Goal: Task Accomplishment & Management: Complete application form

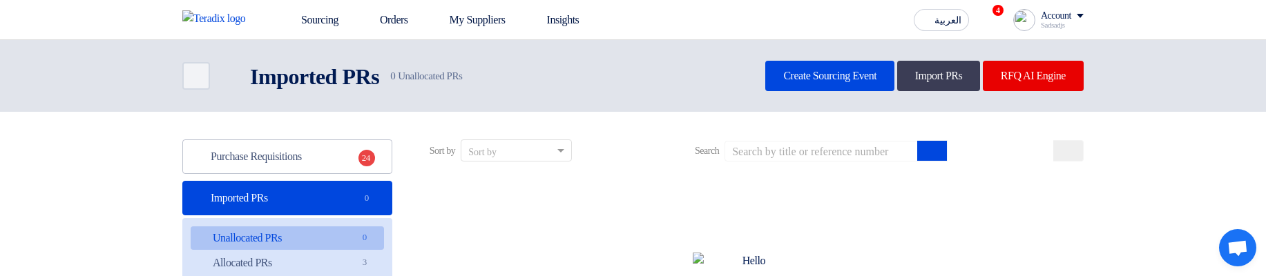
scroll to position [83, 0]
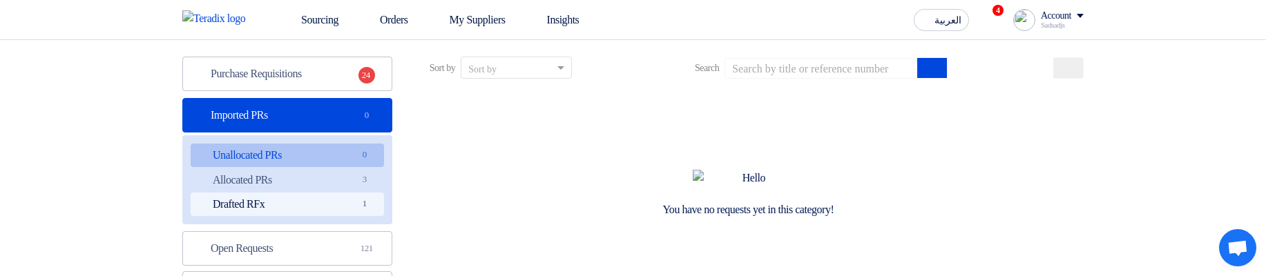
click at [324, 200] on link "Drafted RFx Drafted RFx 1" at bounding box center [287, 204] width 193 height 23
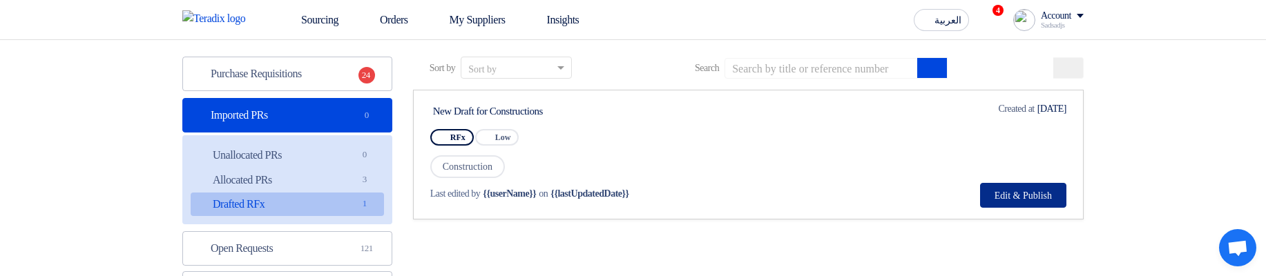
click at [1028, 192] on button "Edit & Publish" at bounding box center [1023, 195] width 86 height 25
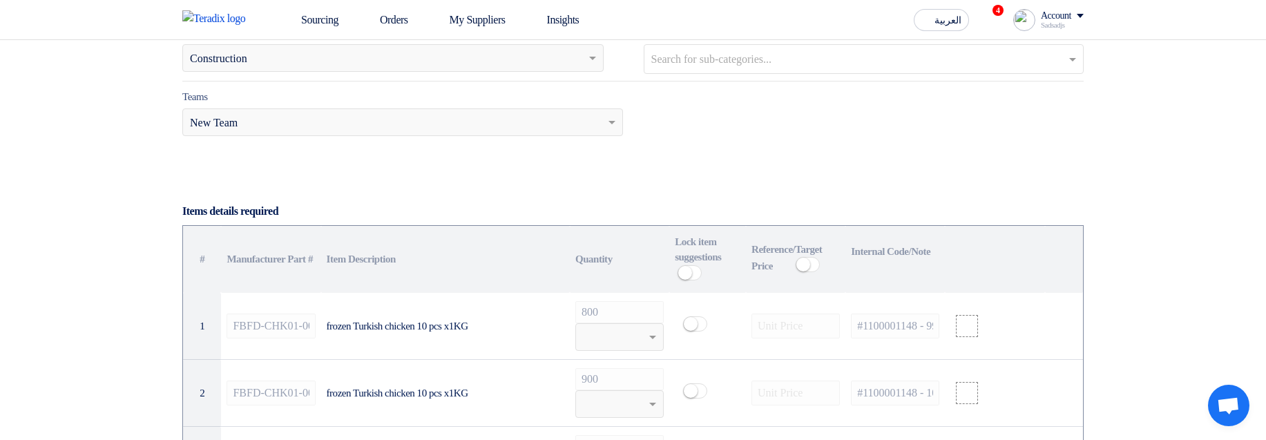
scroll to position [746, 0]
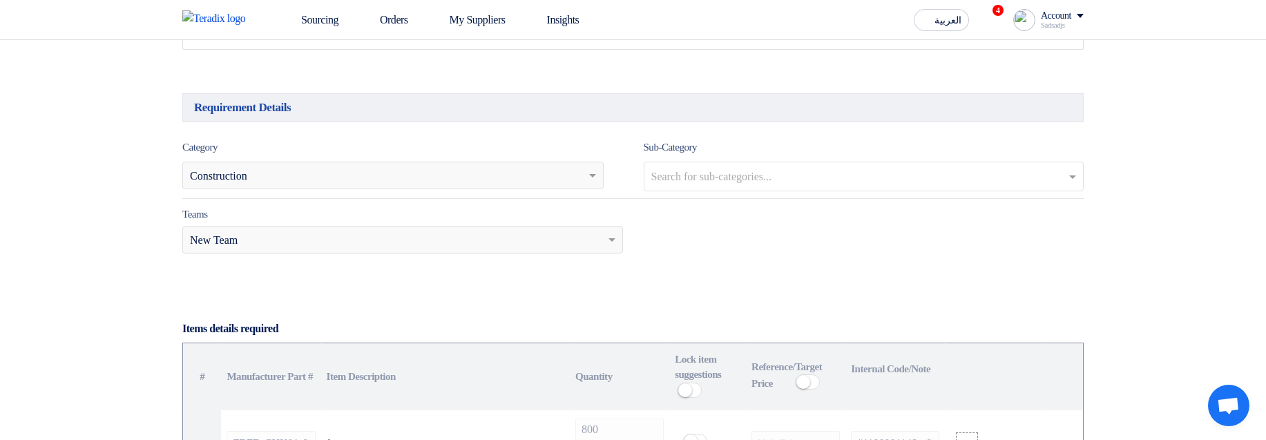
click at [735, 197] on div "Category Search for services... × Construction Sub-Category Search for sub-cate…" at bounding box center [632, 169] width 901 height 61
click at [737, 189] on input "text" at bounding box center [865, 177] width 429 height 23
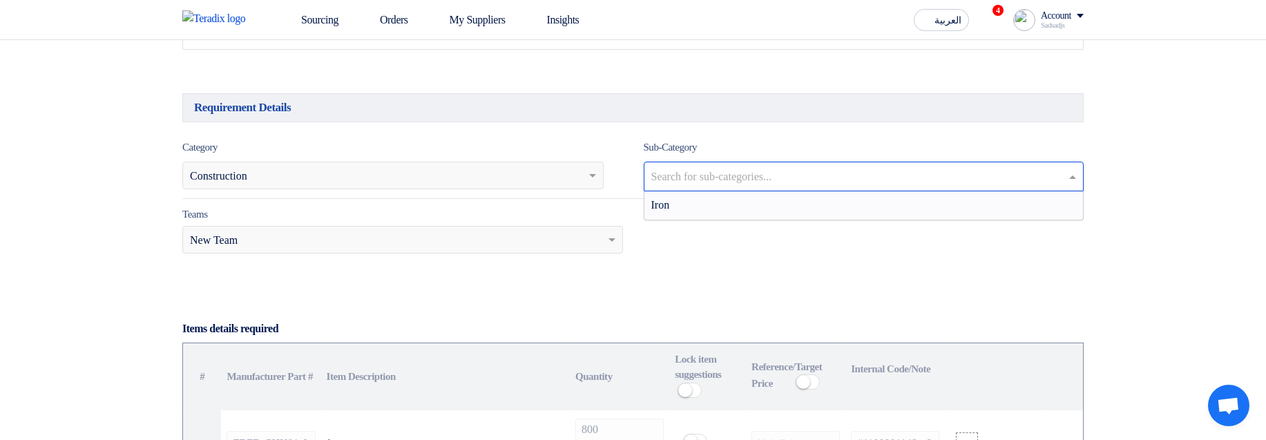
click at [873, 122] on h5 "Requirement Details" at bounding box center [632, 107] width 901 height 29
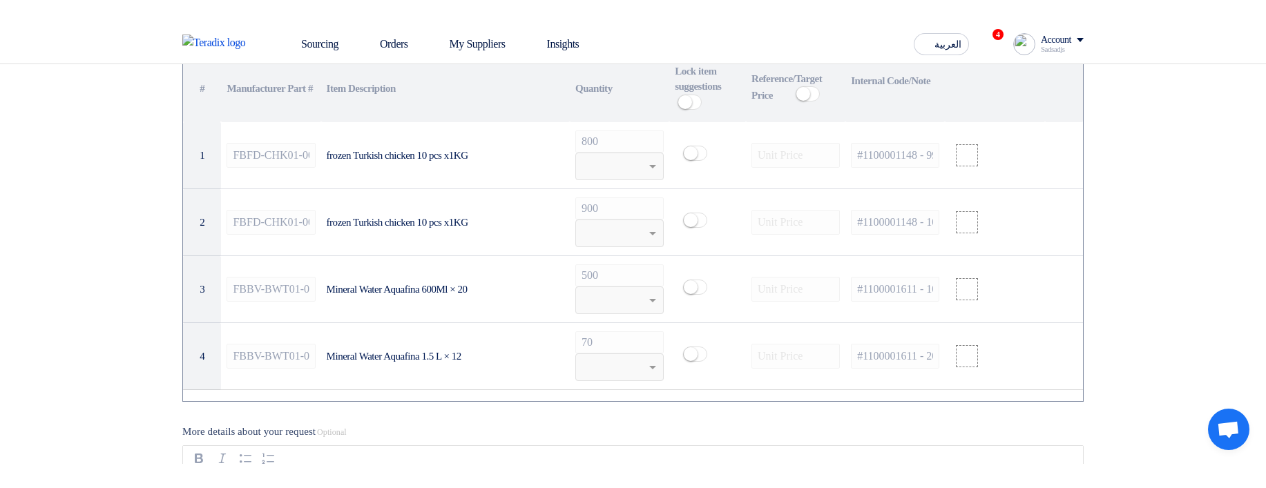
scroll to position [1077, 0]
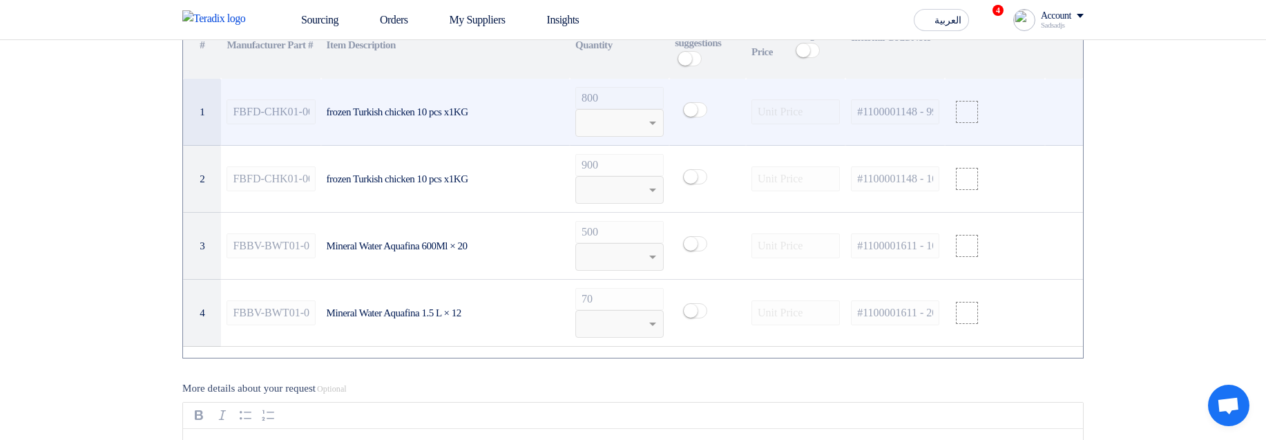
click at [615, 127] on div "Unit ×" at bounding box center [619, 123] width 88 height 28
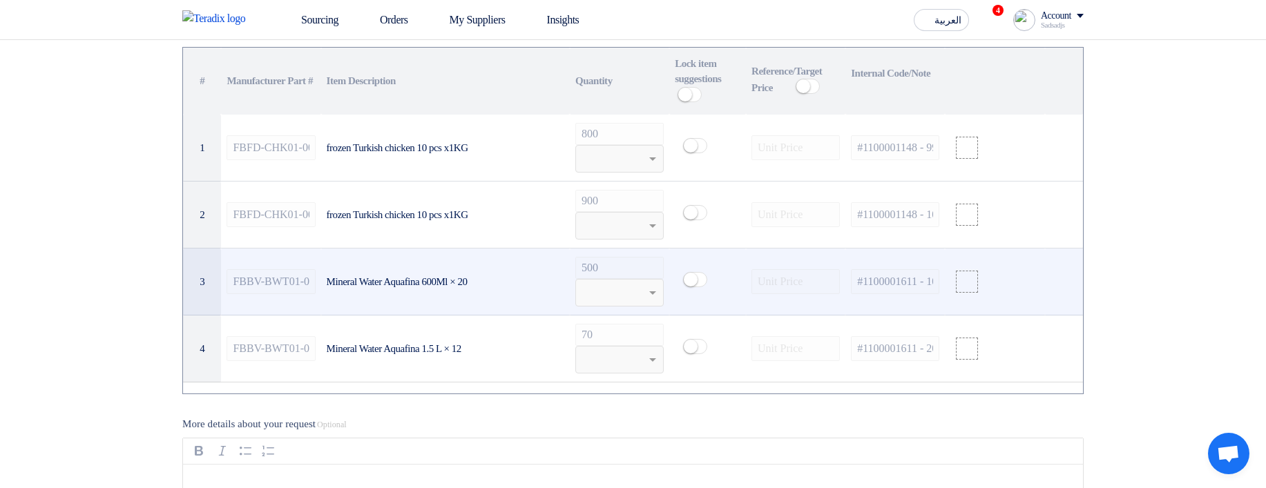
scroll to position [912, 0]
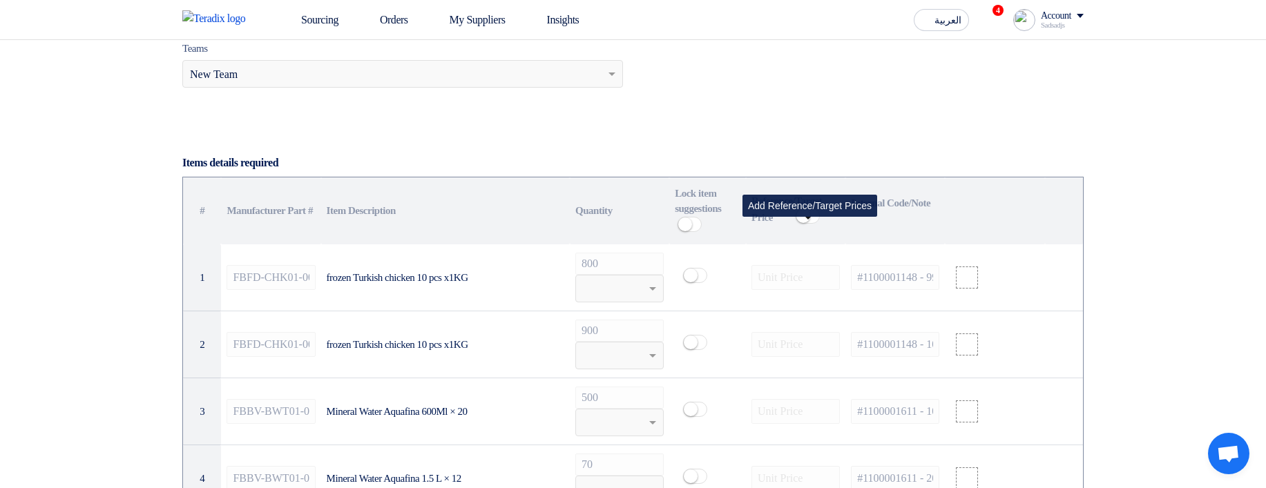
click at [816, 222] on span at bounding box center [808, 216] width 24 height 15
click at [813, 222] on small at bounding box center [812, 216] width 14 height 14
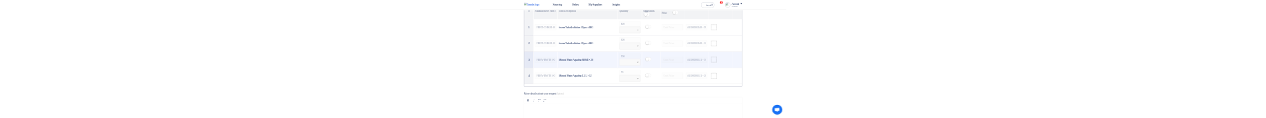
scroll to position [1077, 0]
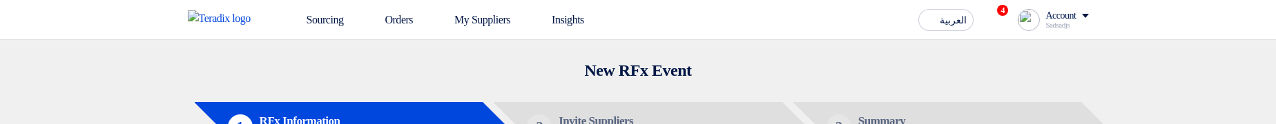
radio input "true"
